Goal: Task Accomplishment & Management: Manage account settings

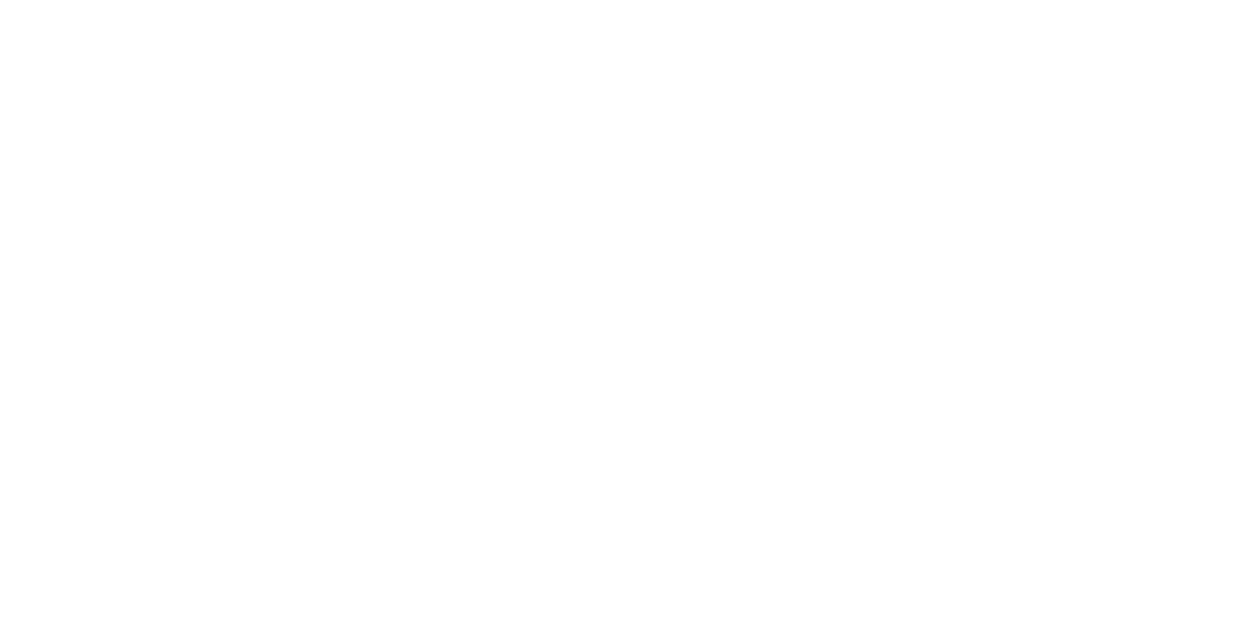
type input "**********"
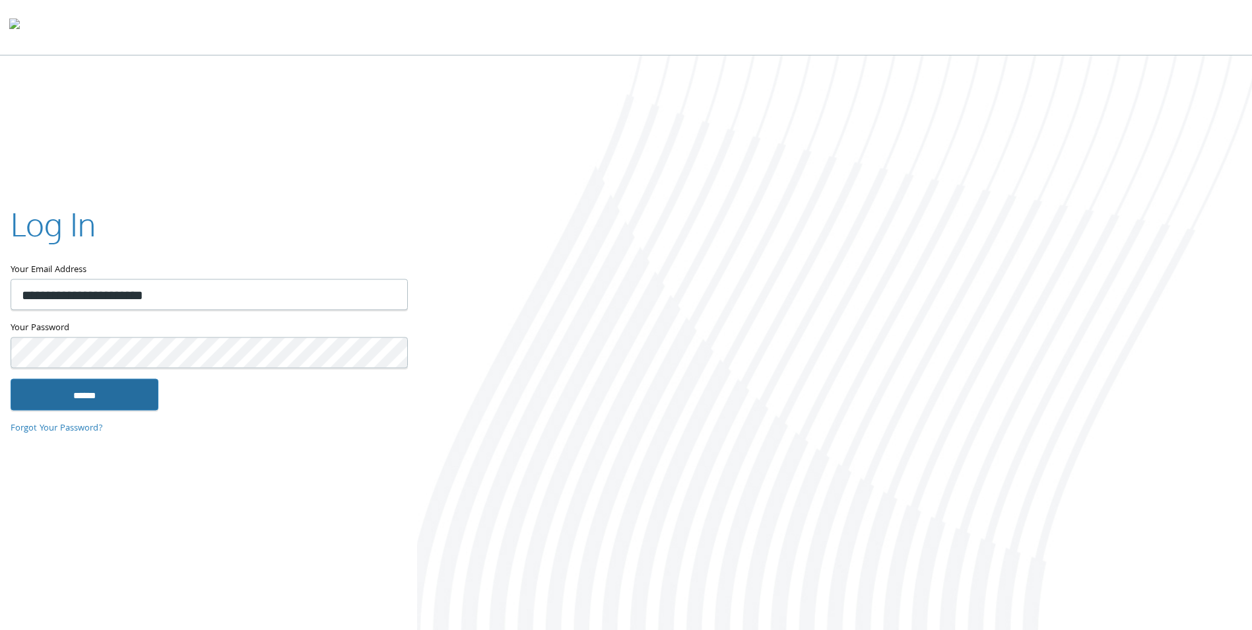
click at [79, 387] on input "******" at bounding box center [85, 395] width 148 height 32
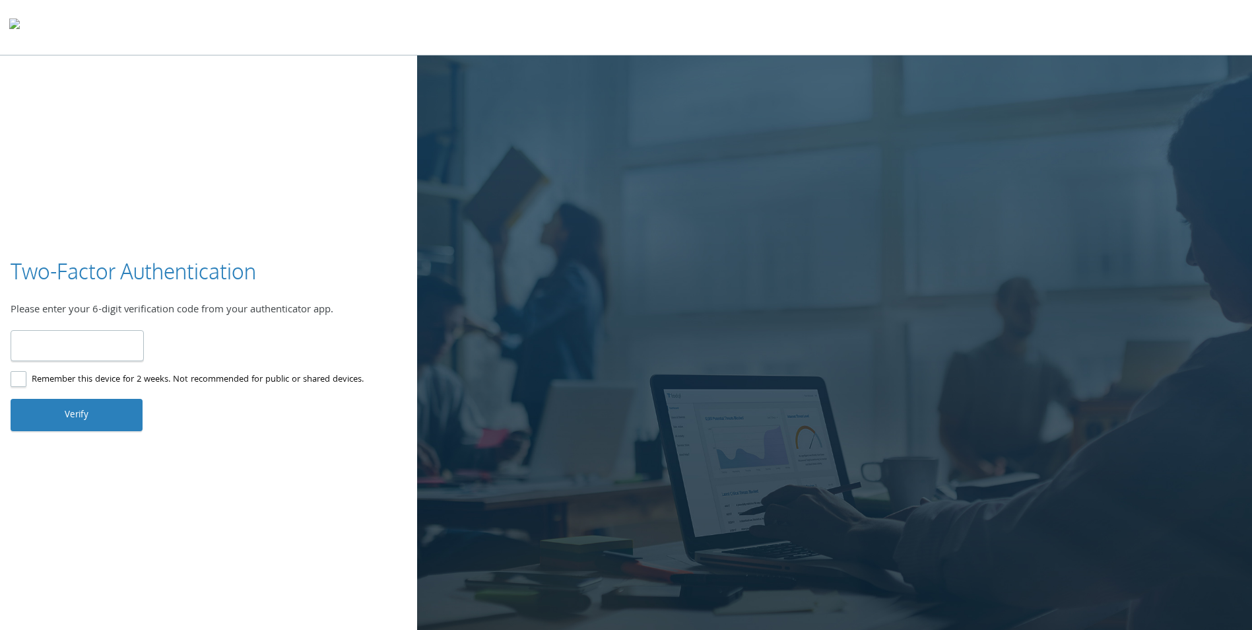
type input "******"
click at [124, 424] on button "Verify" at bounding box center [77, 415] width 132 height 32
